Goal: Information Seeking & Learning: Learn about a topic

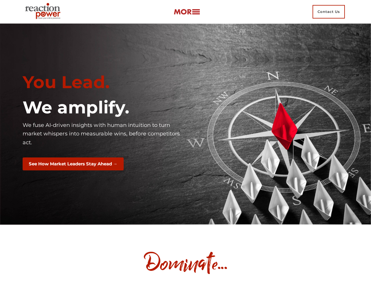
click at [186, 141] on div "You Lead. We amplify. We fuse AI-driven insights with human intuition to turn m…" at bounding box center [102, 124] width 168 height 113
